Goal: Task Accomplishment & Management: Manage account settings

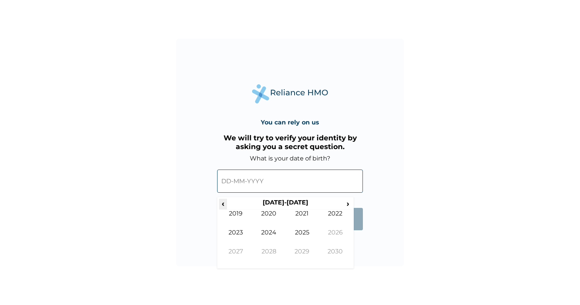
click at [224, 206] on span "‹" at bounding box center [223, 203] width 8 height 9
click at [302, 214] on td "1991" at bounding box center [302, 219] width 33 height 19
click at [332, 216] on td "Apr" at bounding box center [335, 219] width 33 height 19
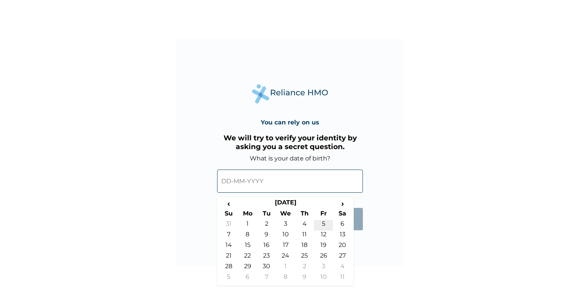
click at [324, 221] on td "5" at bounding box center [323, 225] width 19 height 11
type input "[DATE]"
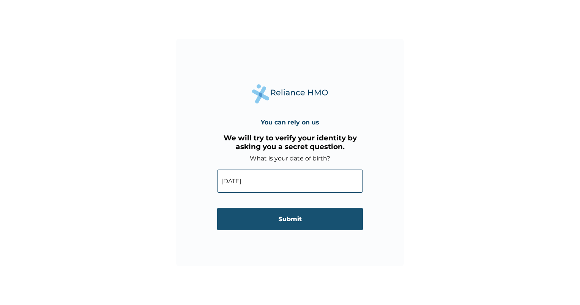
click at [312, 220] on input "Submit" at bounding box center [290, 219] width 146 height 22
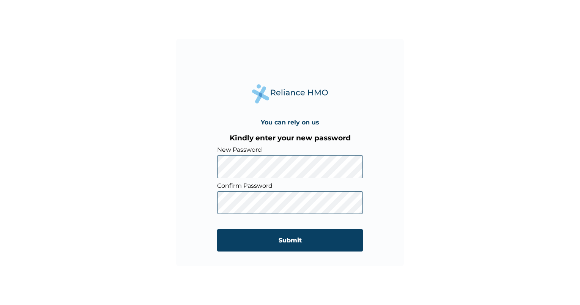
click input "Submit" at bounding box center [290, 240] width 146 height 22
